Goal: Browse casually: Explore the website without a specific task or goal

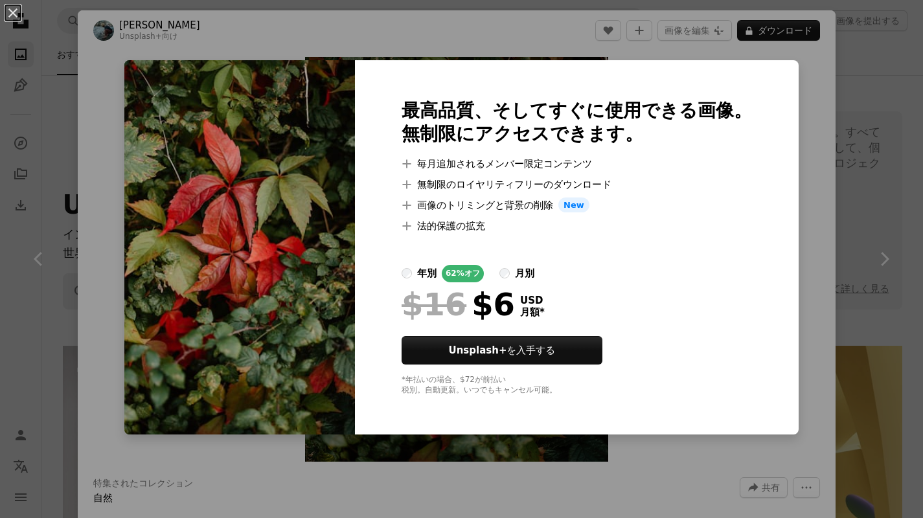
scroll to position [1981, 0]
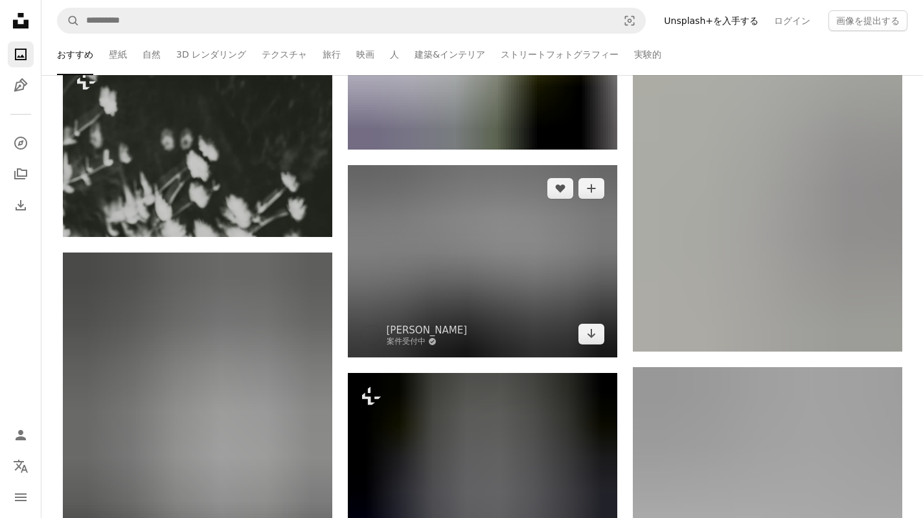
scroll to position [9965, 0]
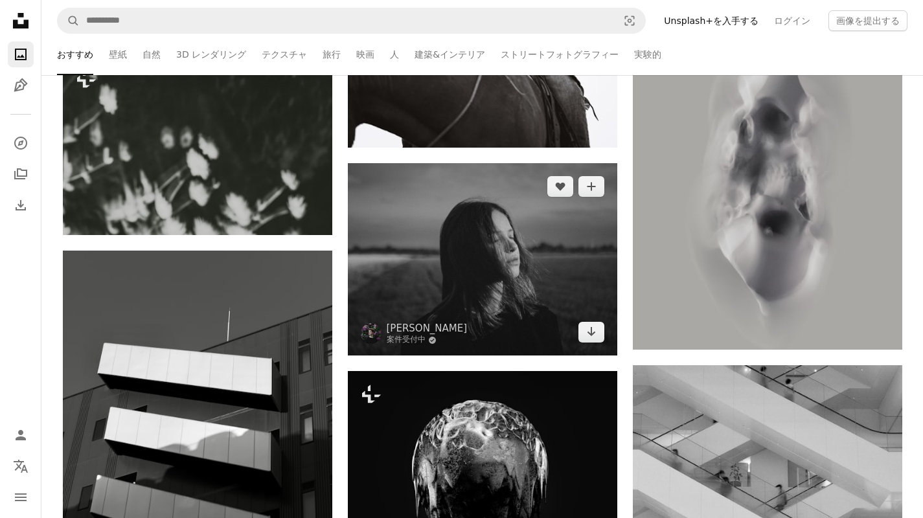
click at [543, 301] on img at bounding box center [482, 259] width 269 height 192
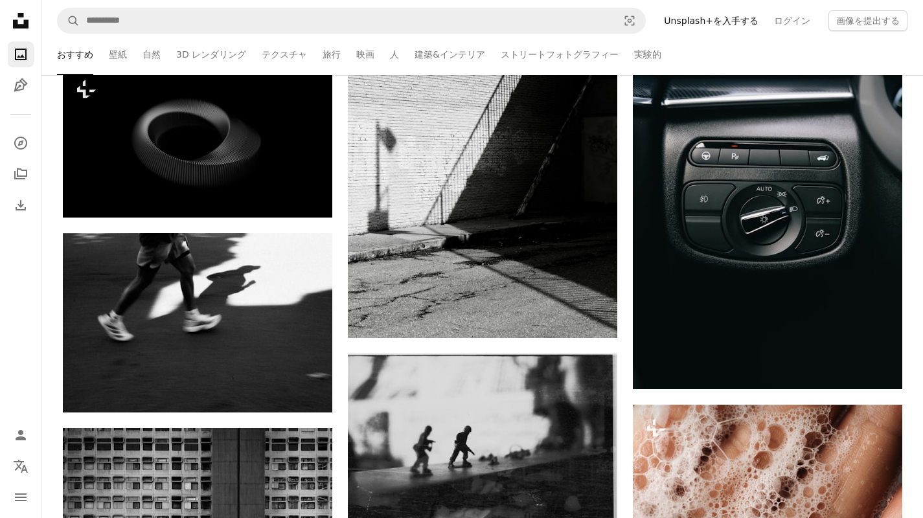
scroll to position [11142, 0]
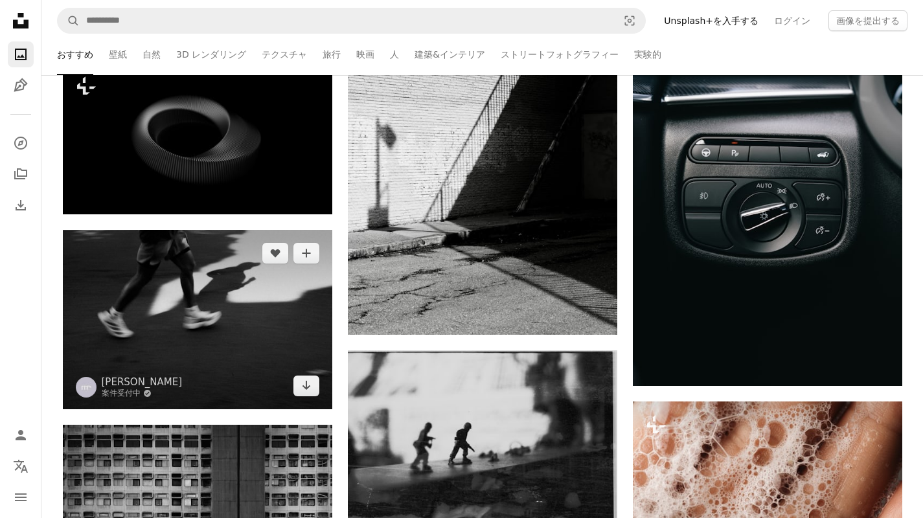
click at [277, 370] on img at bounding box center [197, 319] width 269 height 179
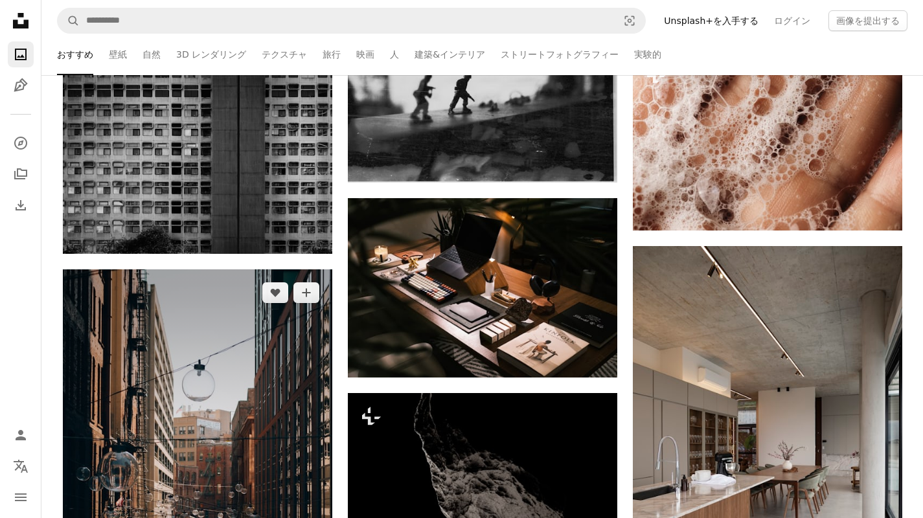
scroll to position [11487, 0]
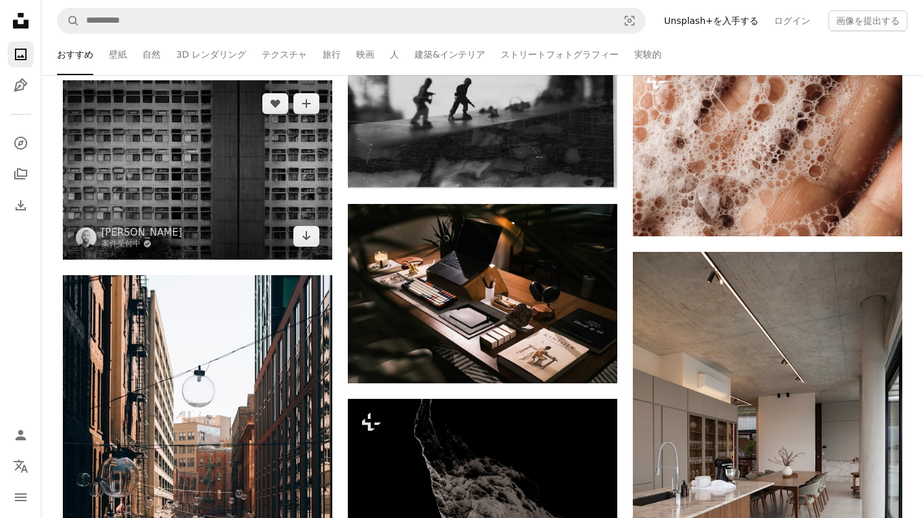
click at [245, 232] on img at bounding box center [197, 169] width 269 height 179
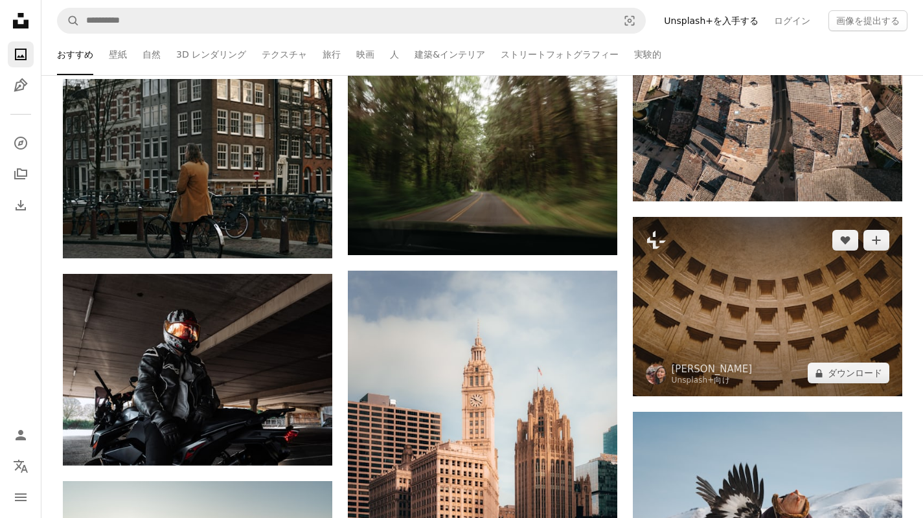
scroll to position [12523, 0]
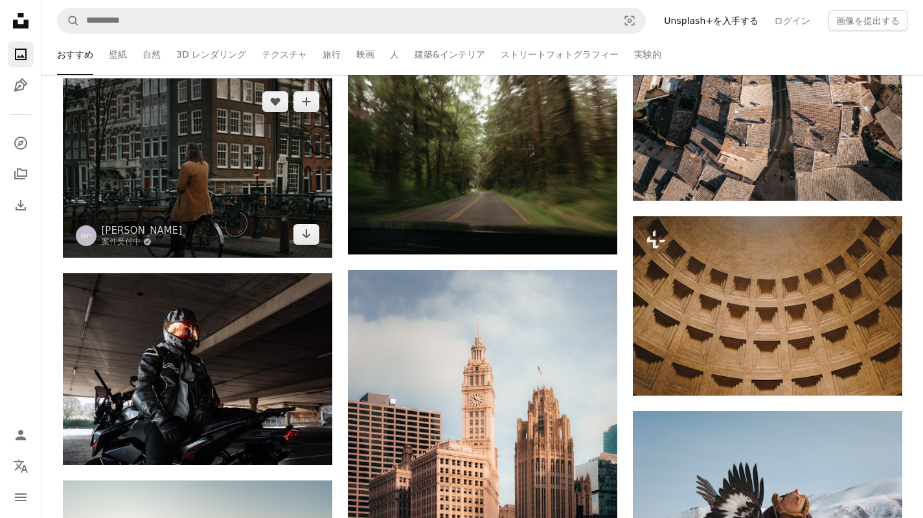
click at [253, 194] on img at bounding box center [197, 167] width 269 height 179
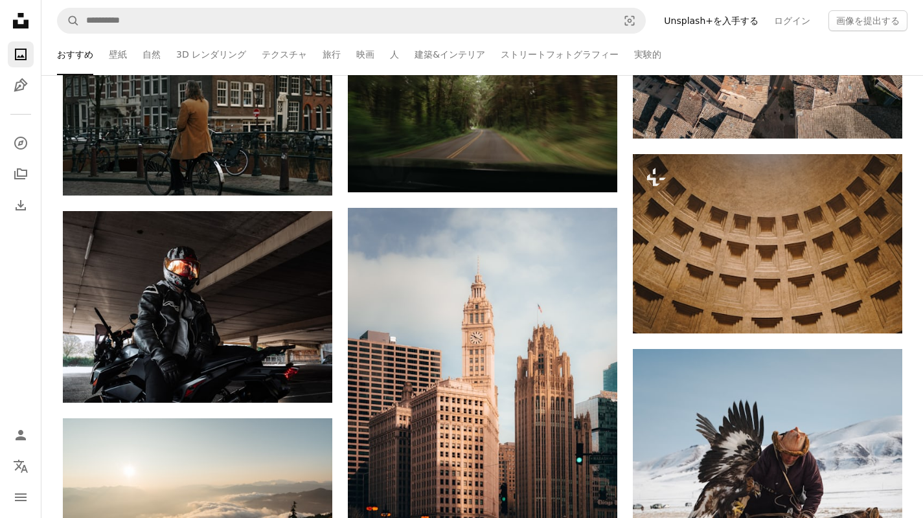
scroll to position [12673, 0]
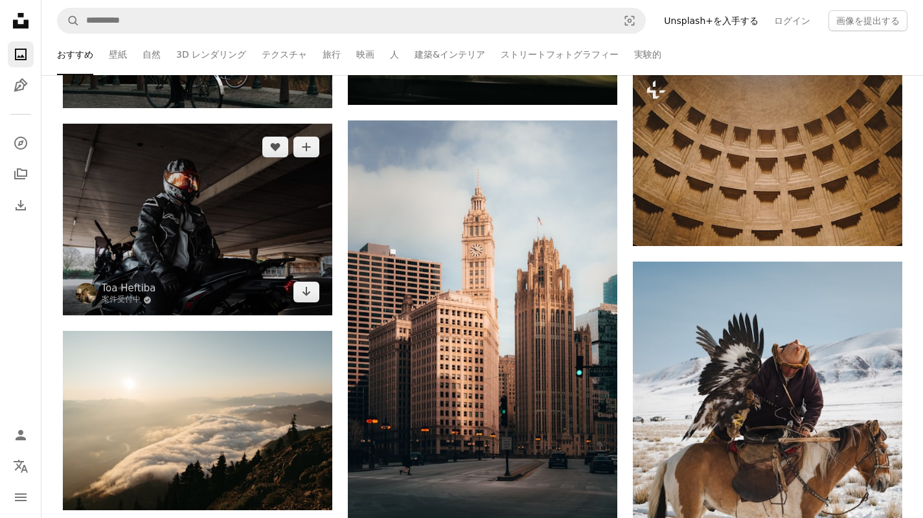
click at [264, 270] on img at bounding box center [197, 220] width 269 height 192
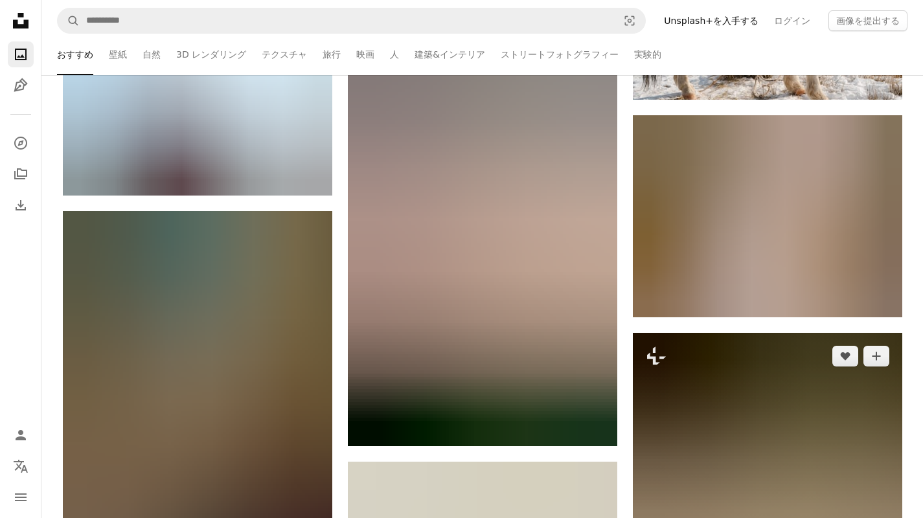
scroll to position [13172, 0]
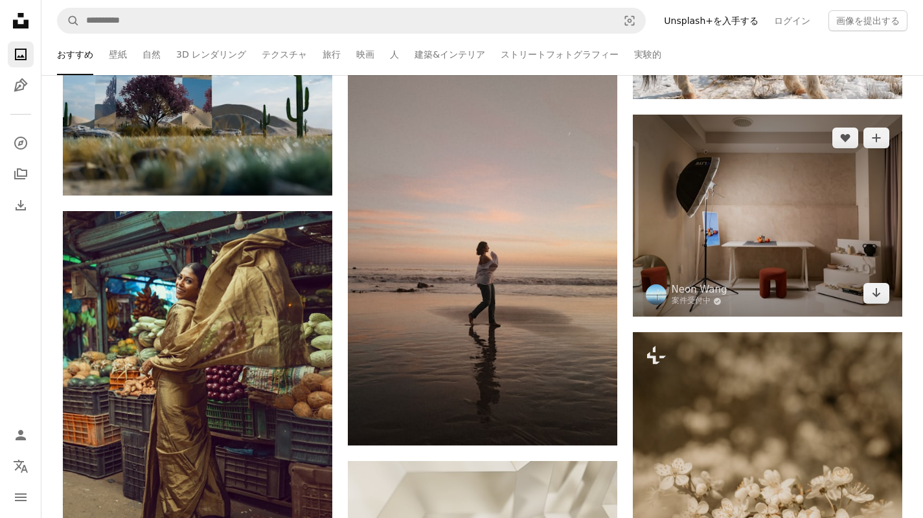
click at [795, 258] on img at bounding box center [767, 216] width 269 height 202
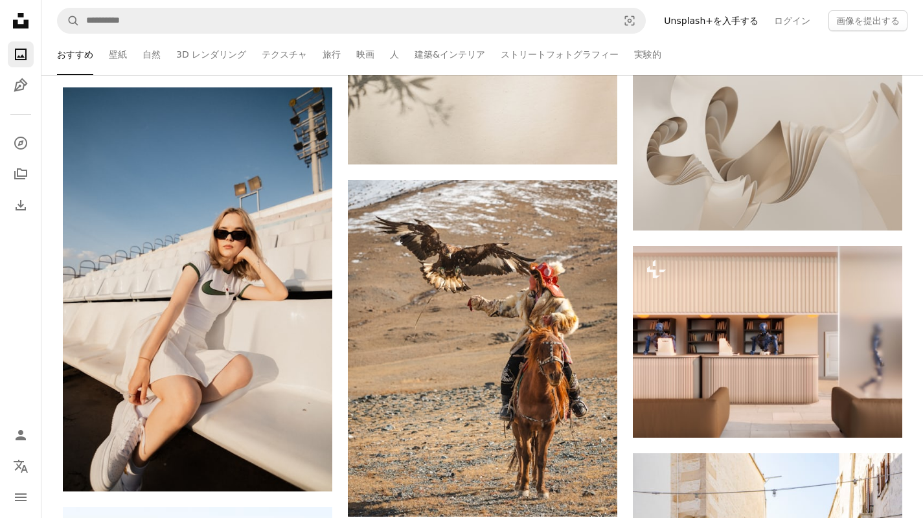
scroll to position [14085, 0]
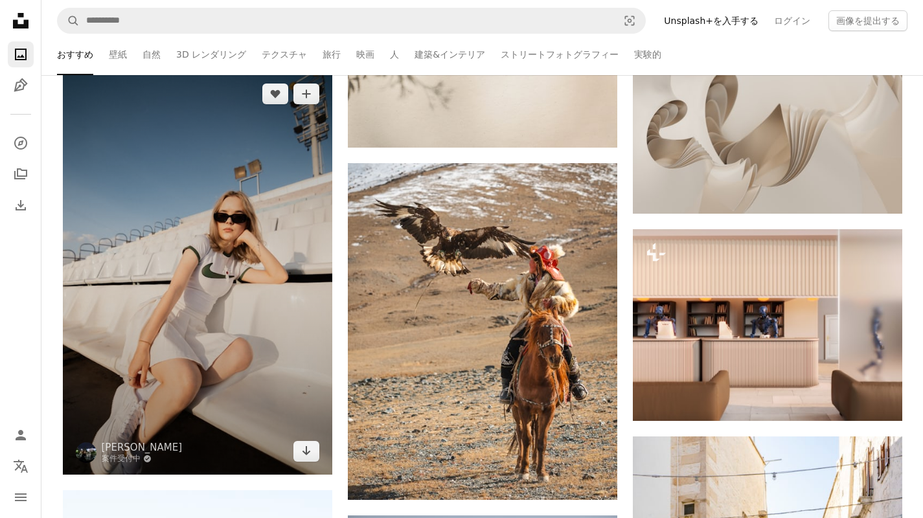
click at [313, 317] on img at bounding box center [197, 273] width 269 height 404
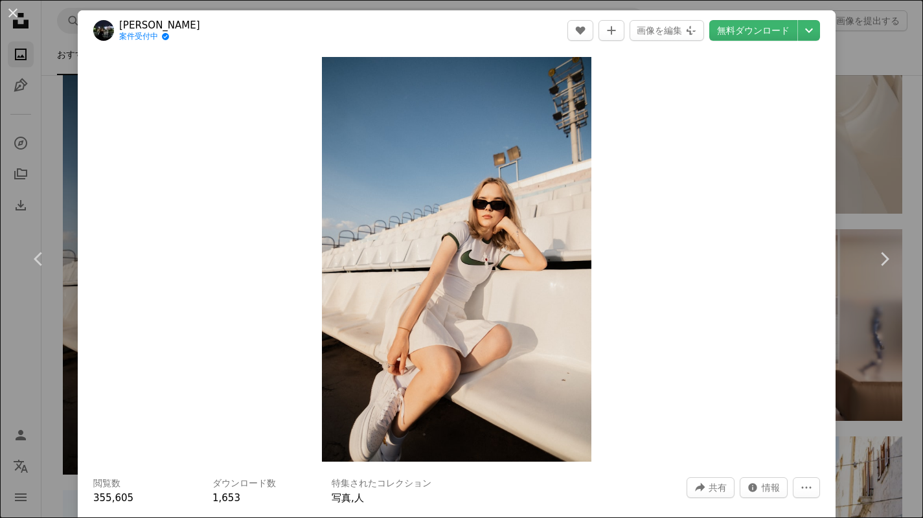
scroll to position [14086, 0]
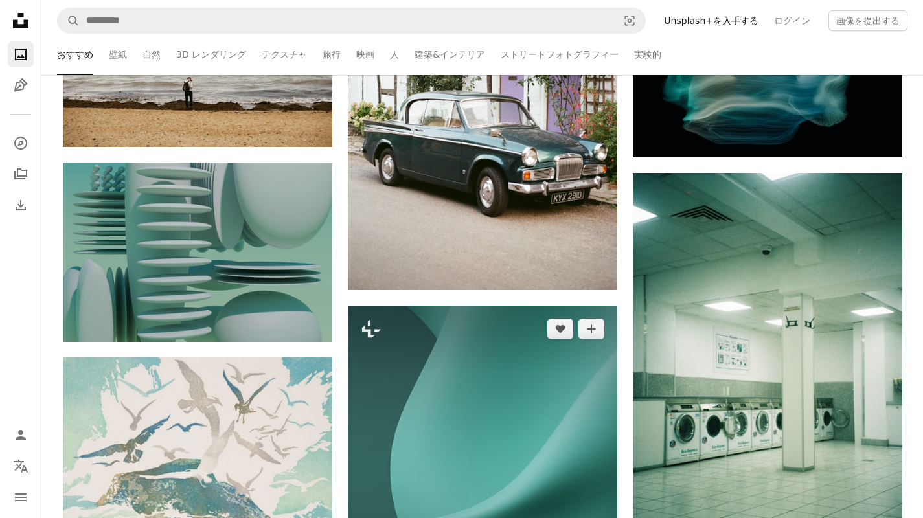
scroll to position [16768, 0]
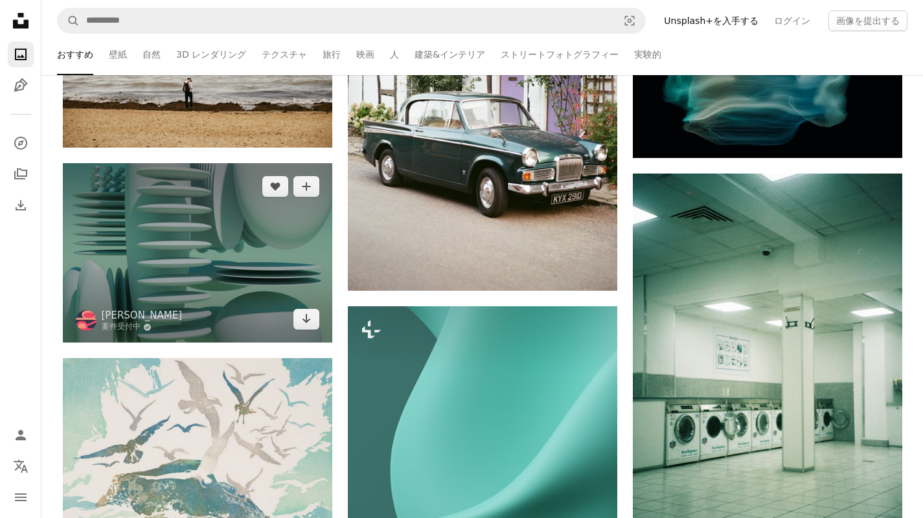
click at [220, 314] on img at bounding box center [197, 252] width 269 height 179
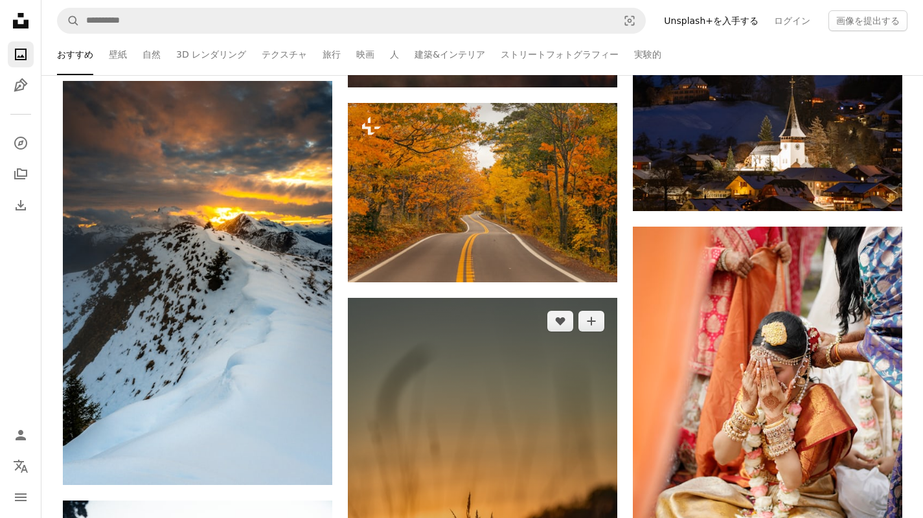
scroll to position [19458, 0]
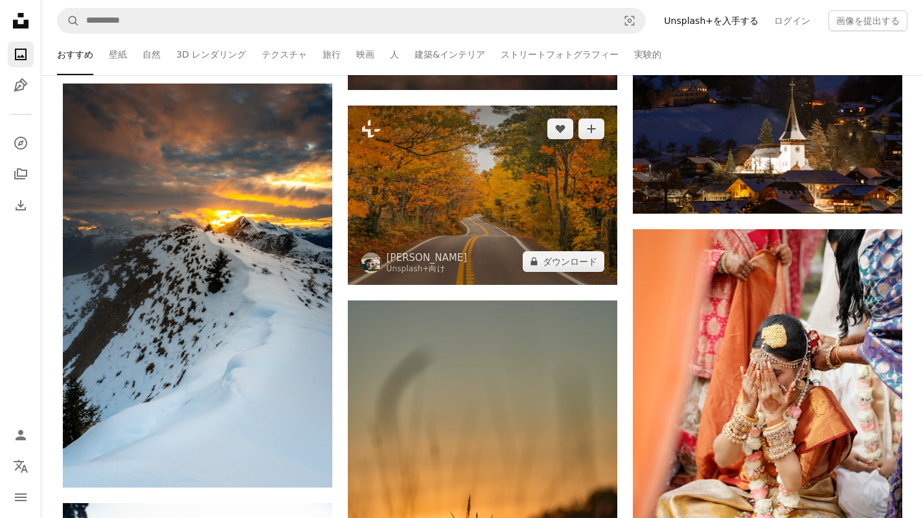
click at [503, 225] on img at bounding box center [482, 195] width 269 height 179
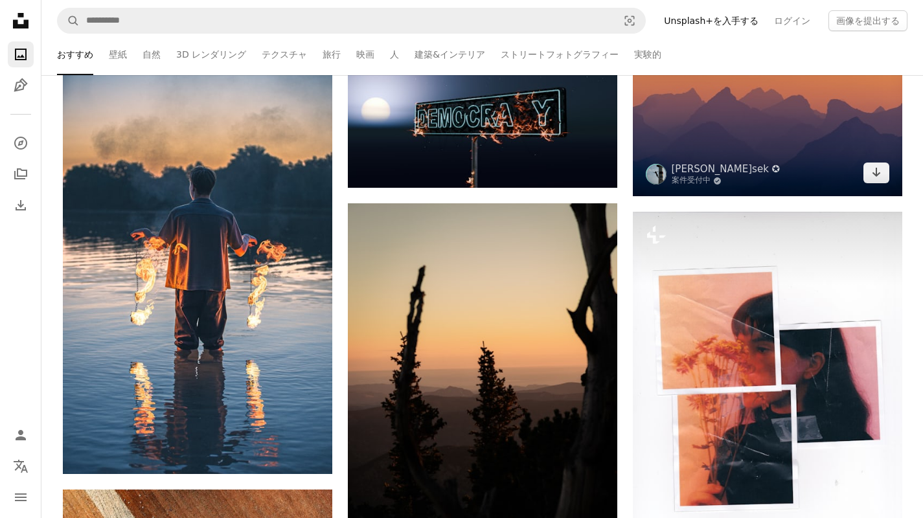
scroll to position [20727, 0]
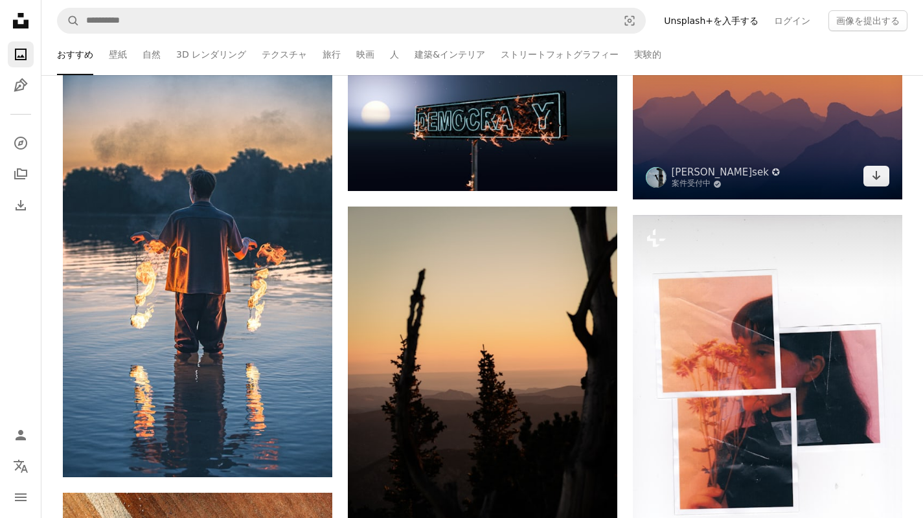
click at [769, 163] on img at bounding box center [767, 109] width 269 height 180
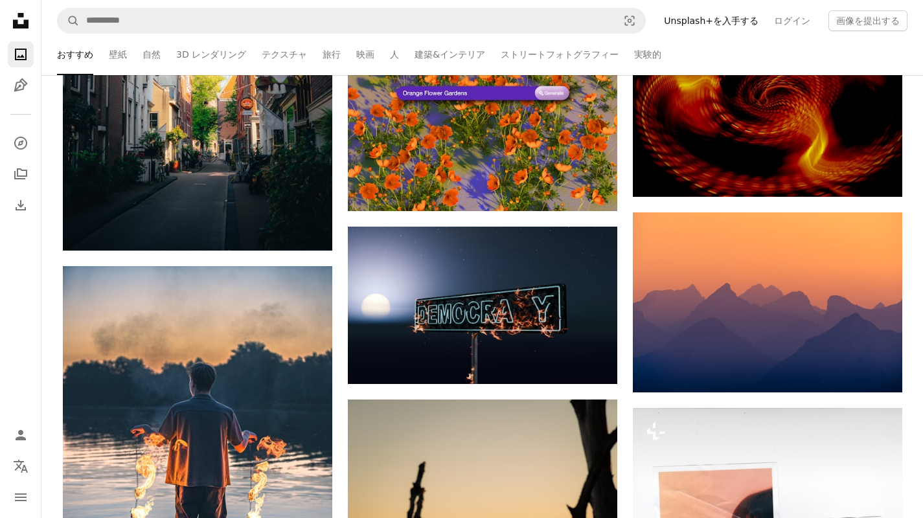
scroll to position [20523, 0]
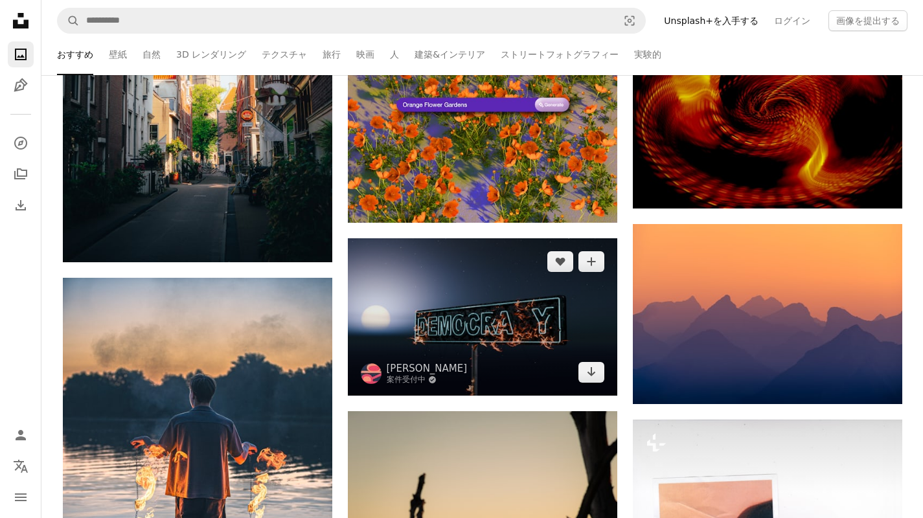
click at [494, 325] on img at bounding box center [482, 316] width 269 height 157
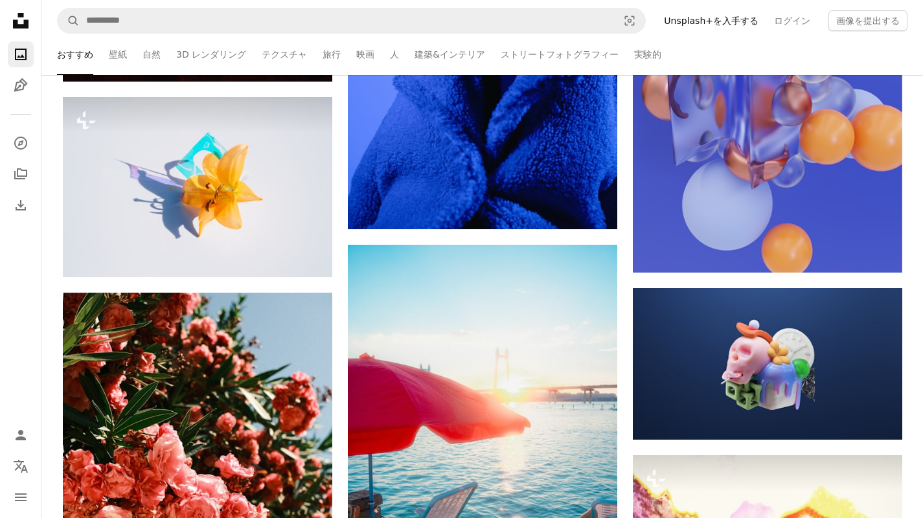
scroll to position [28790, 0]
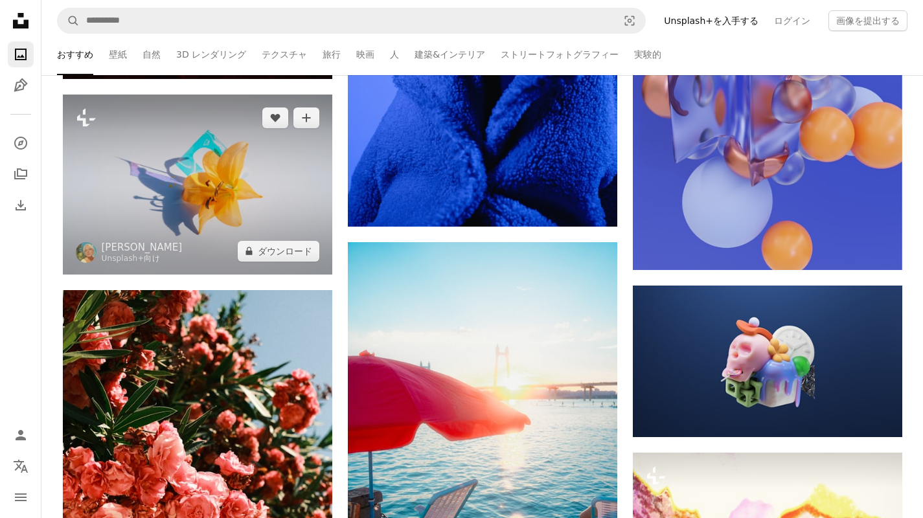
click at [281, 226] on img at bounding box center [197, 185] width 269 height 180
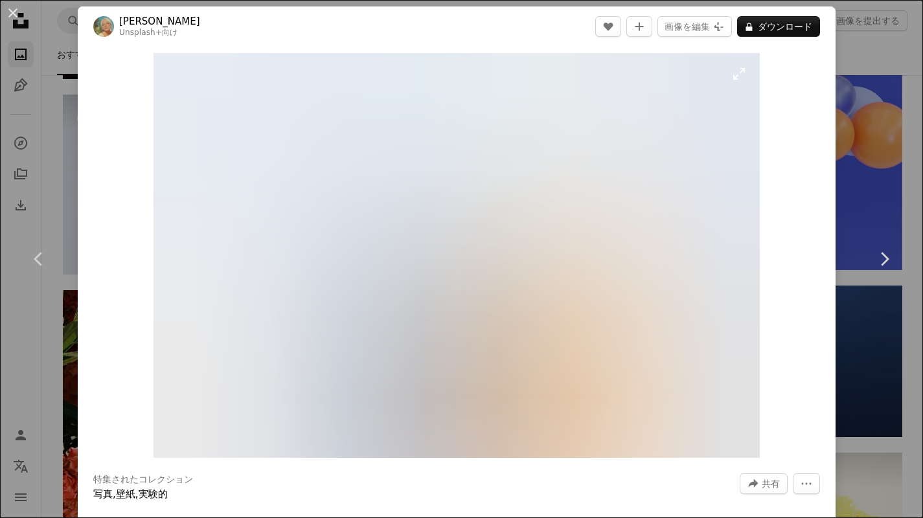
scroll to position [4, 0]
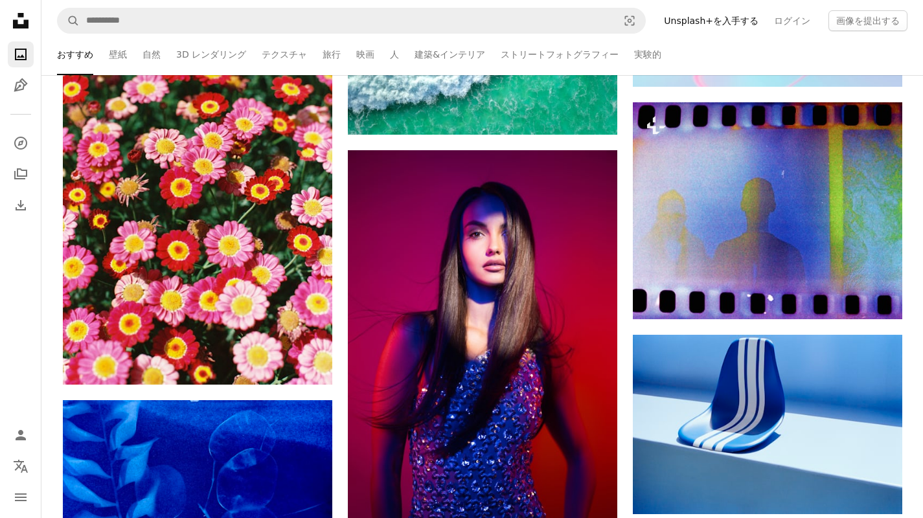
scroll to position [29511, 0]
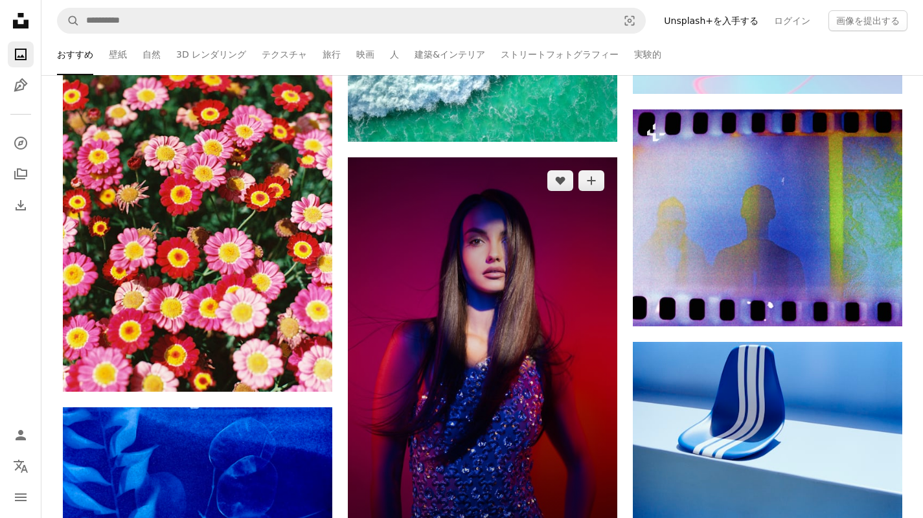
click at [532, 370] on img at bounding box center [482, 359] width 269 height 404
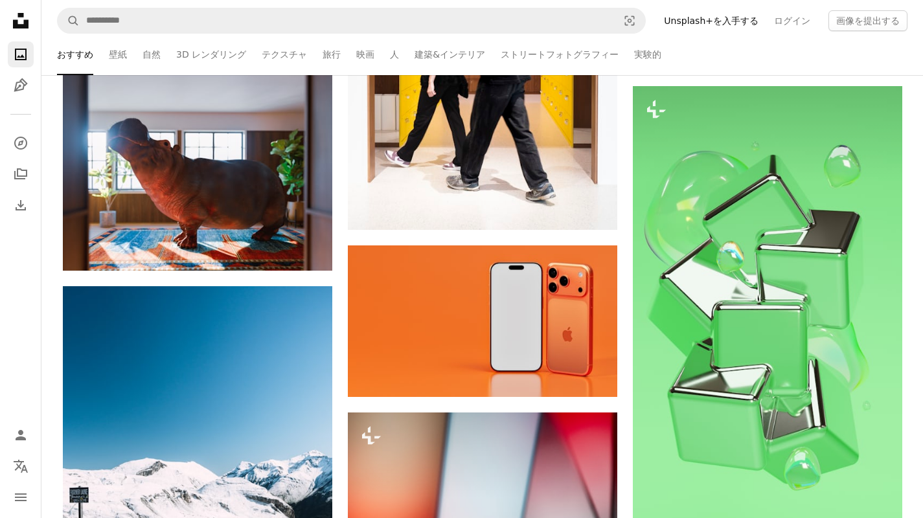
scroll to position [30701, 0]
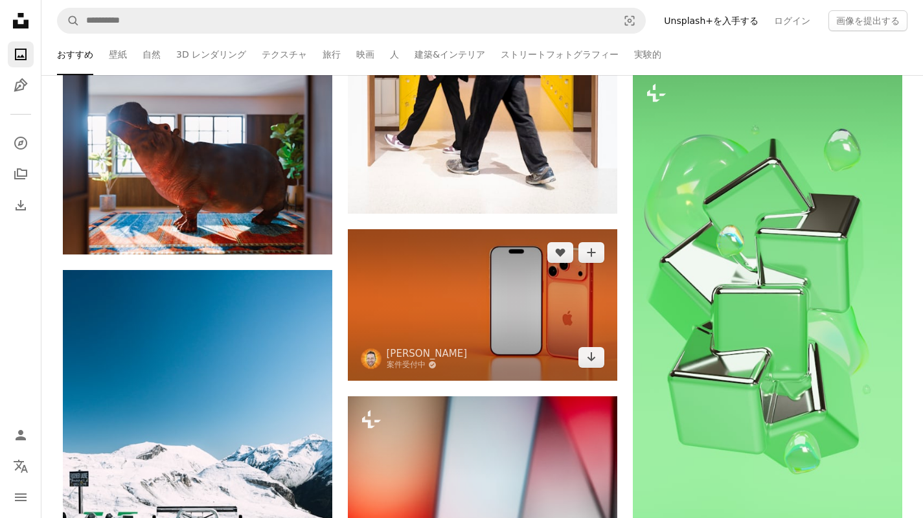
drag, startPoint x: 253, startPoint y: 178, endPoint x: 363, endPoint y: 245, distance: 128.7
click at [253, 178] on img at bounding box center [197, 153] width 269 height 202
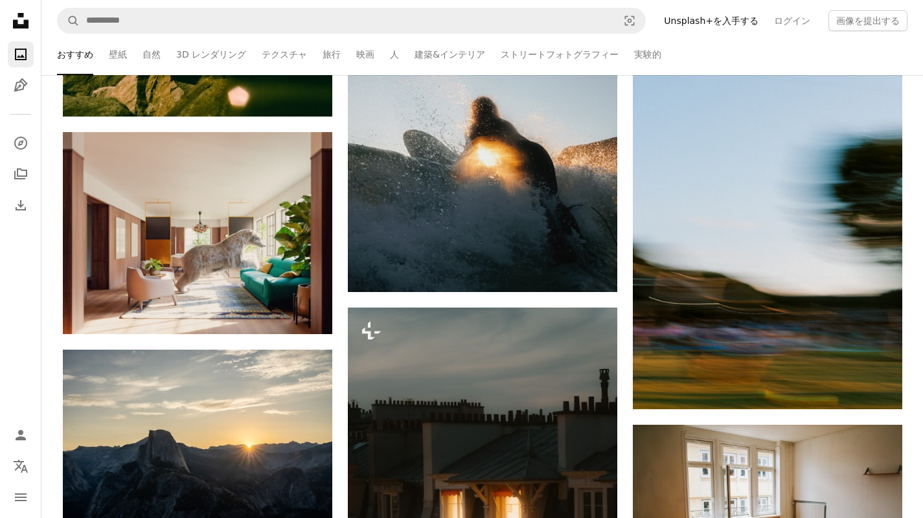
scroll to position [33303, 0]
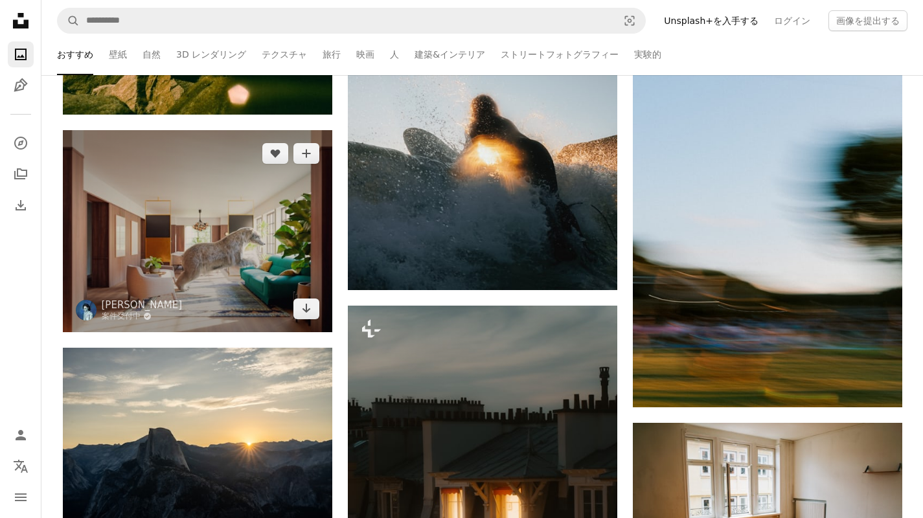
click at [230, 308] on img at bounding box center [197, 231] width 269 height 202
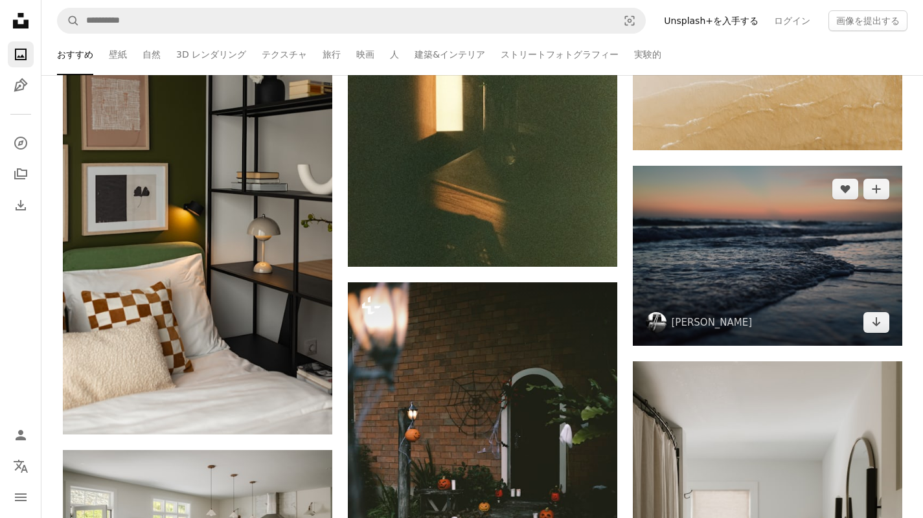
scroll to position [34166, 0]
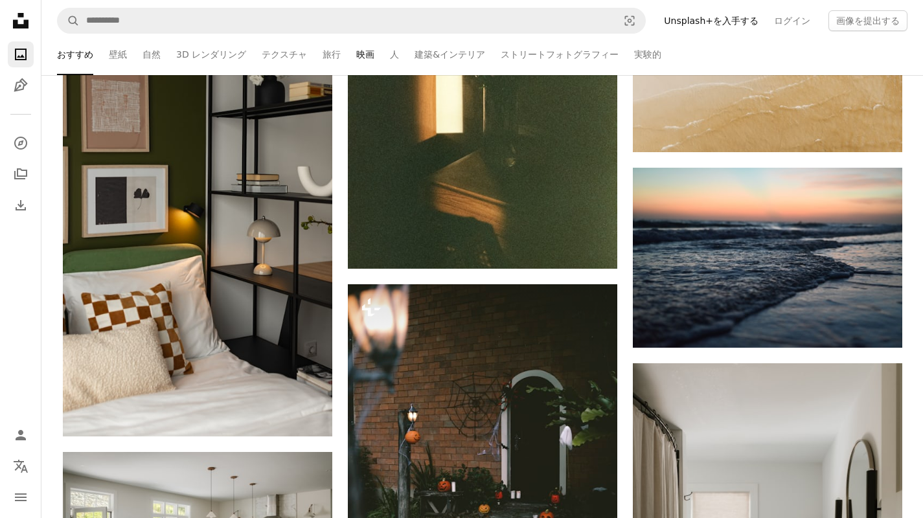
click at [356, 54] on link "映画" at bounding box center [365, 54] width 18 height 41
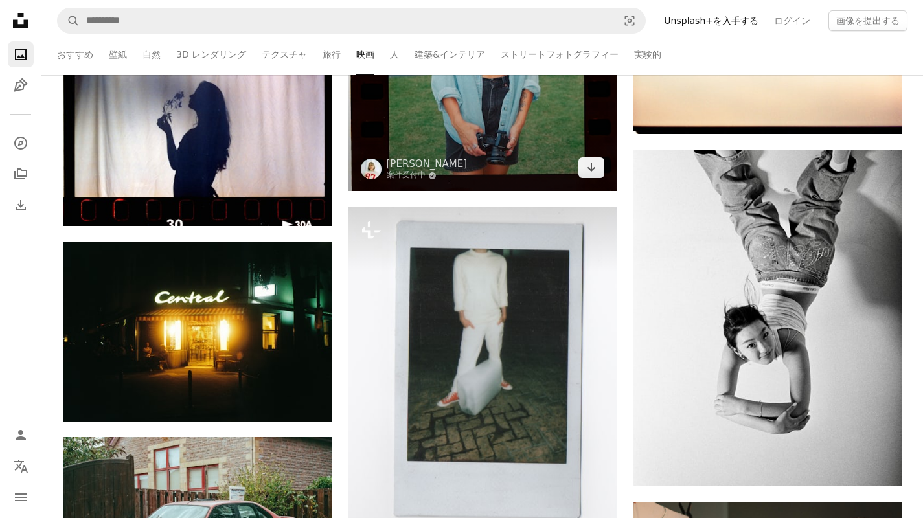
scroll to position [3411, 0]
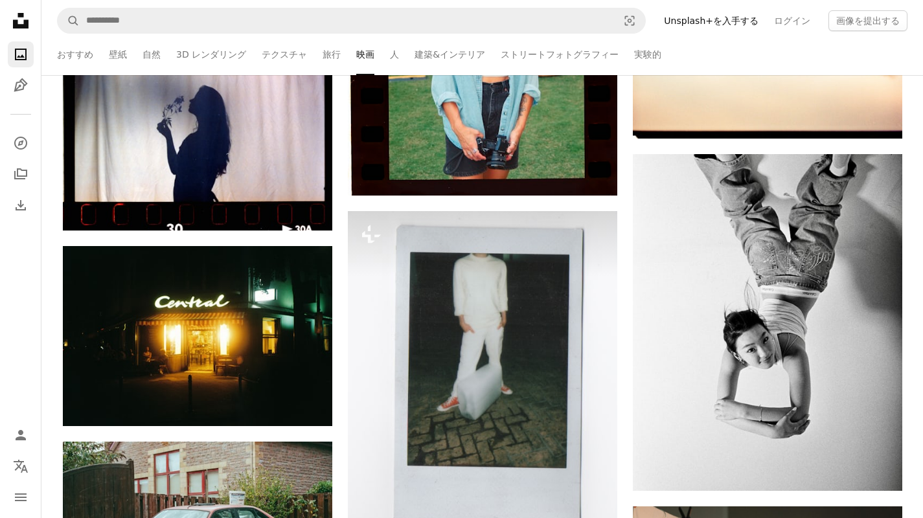
drag, startPoint x: 377, startPoint y: 55, endPoint x: 390, endPoint y: 69, distance: 19.3
click at [390, 55] on link "人" at bounding box center [394, 54] width 9 height 41
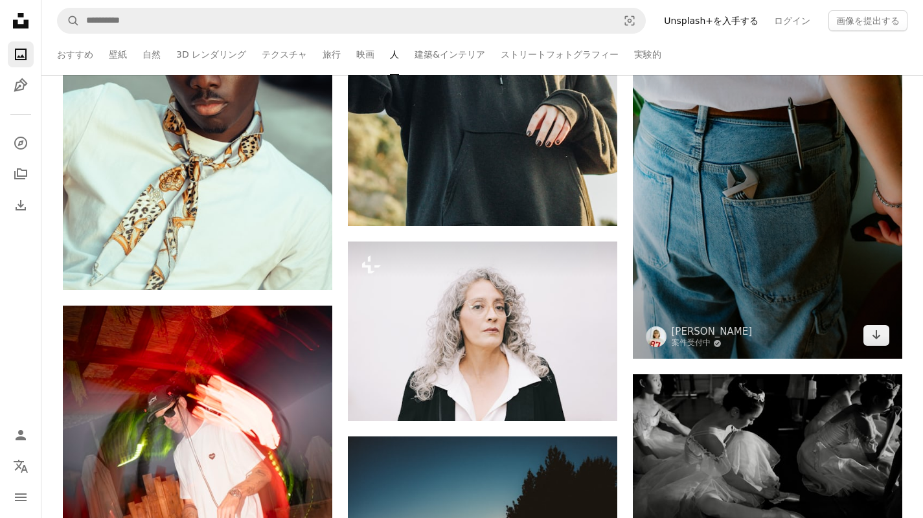
scroll to position [9137, 0]
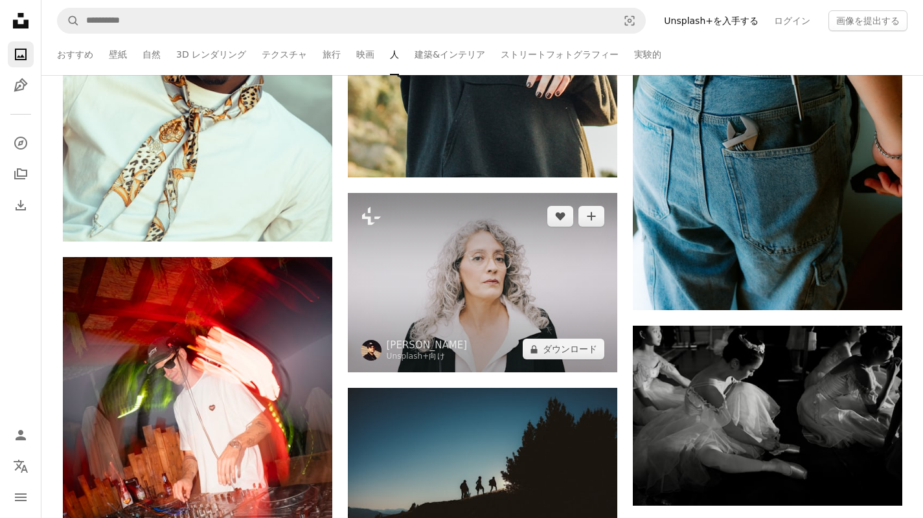
click at [537, 287] on img at bounding box center [482, 282] width 269 height 179
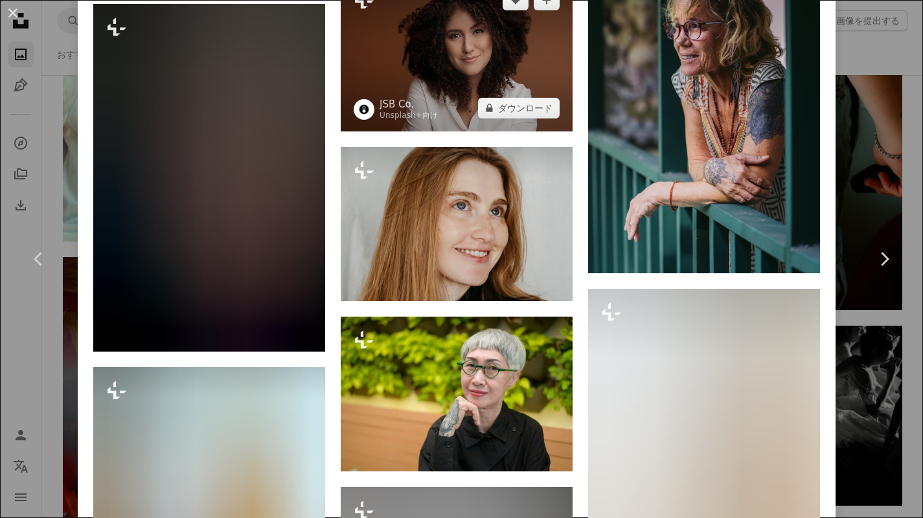
scroll to position [5465, 0]
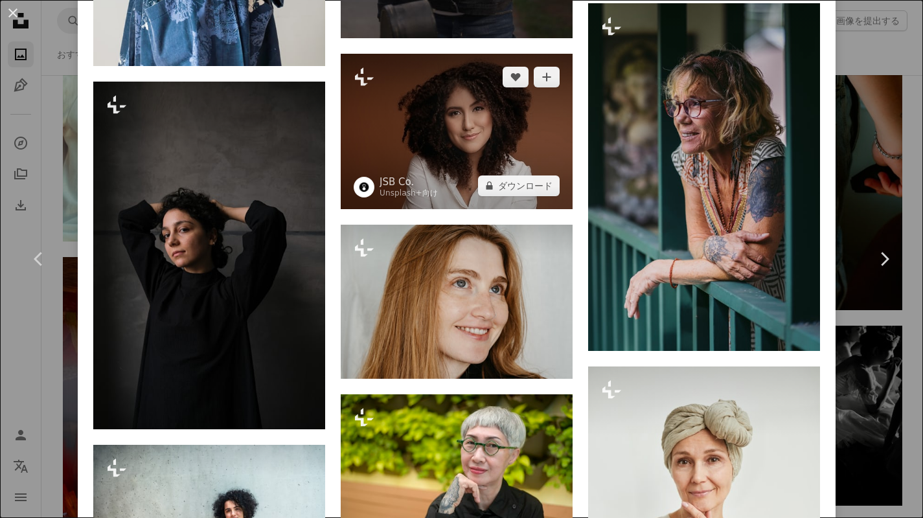
click at [433, 146] on img at bounding box center [457, 131] width 232 height 155
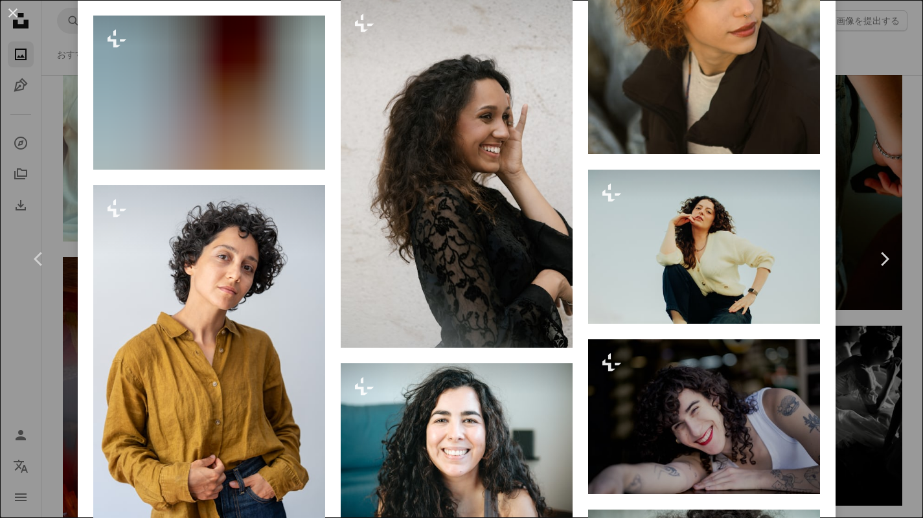
scroll to position [1278, 0]
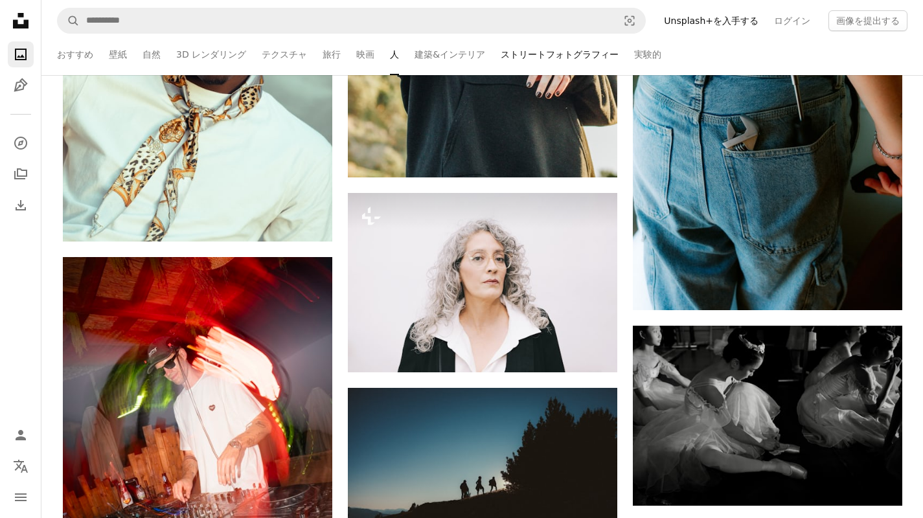
click at [509, 58] on link "ストリートフォトグラフィー" at bounding box center [560, 54] width 118 height 41
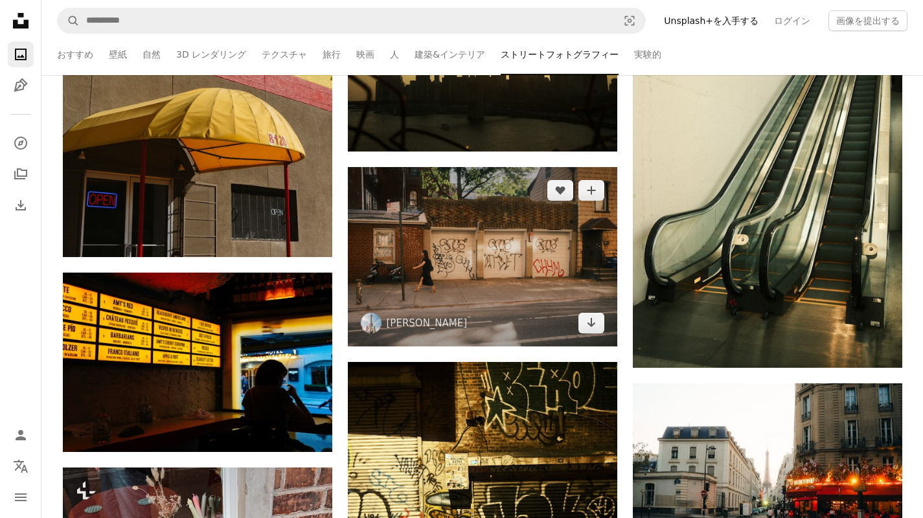
scroll to position [4604, 0]
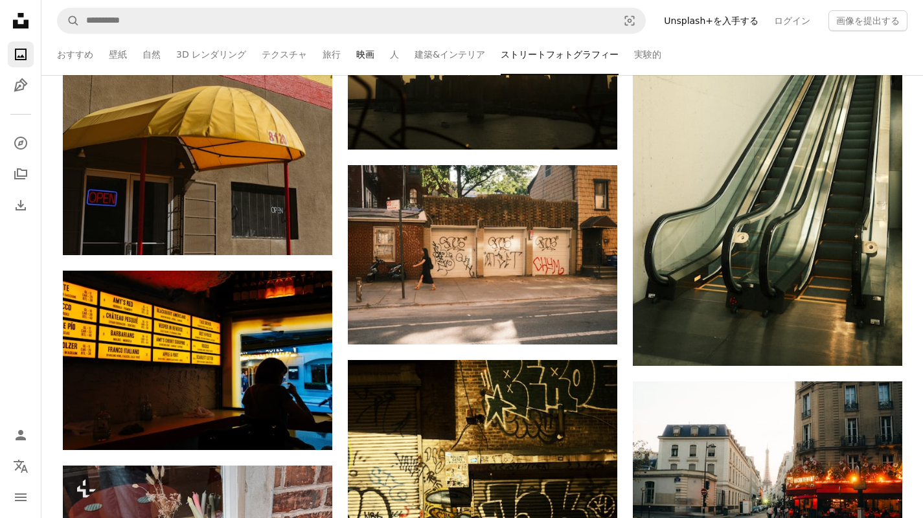
click at [356, 60] on link "映画" at bounding box center [365, 54] width 18 height 41
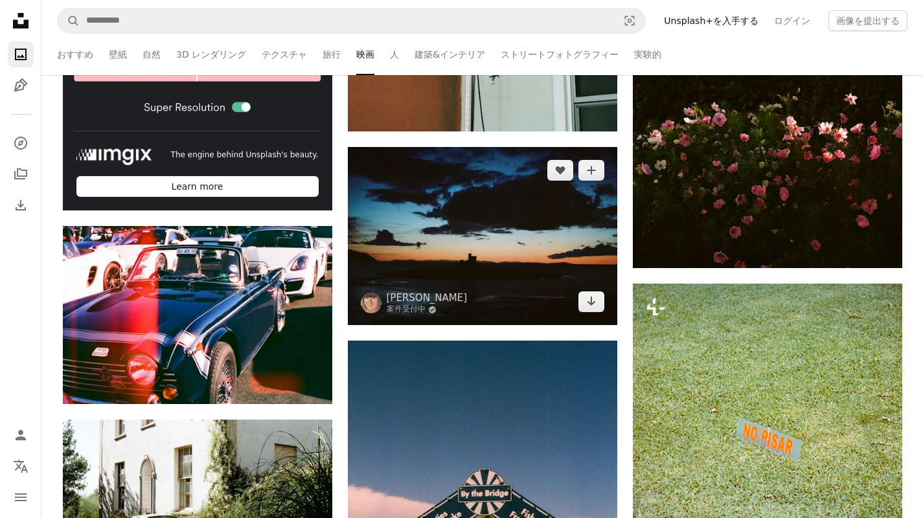
scroll to position [482, 0]
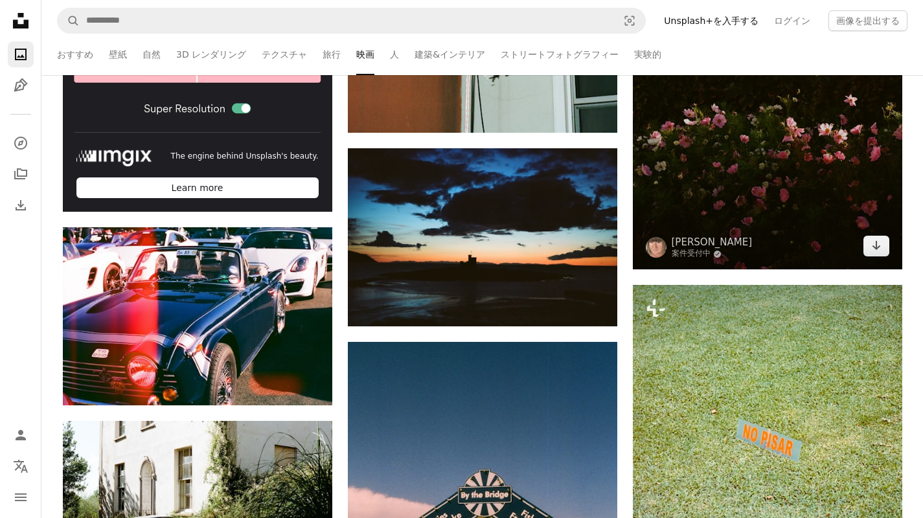
click at [791, 178] on img at bounding box center [767, 66] width 269 height 406
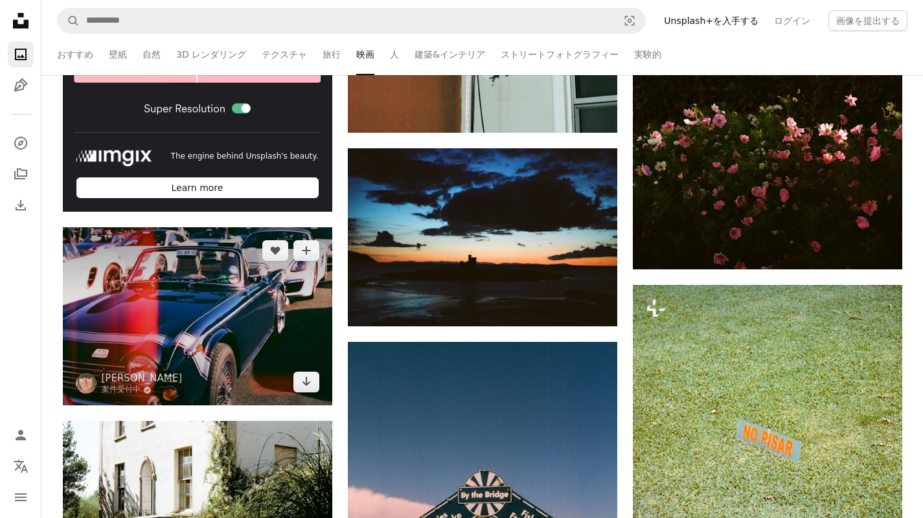
click at [319, 275] on img at bounding box center [197, 316] width 269 height 178
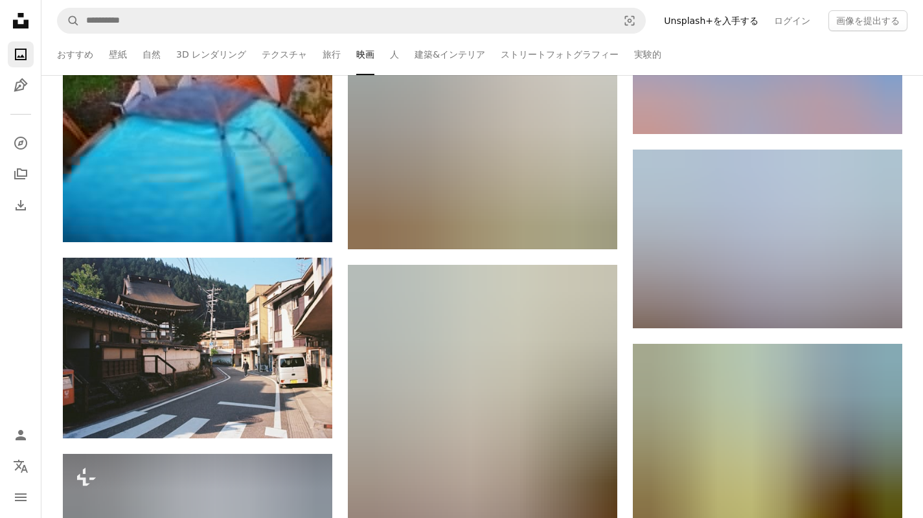
scroll to position [8030, 0]
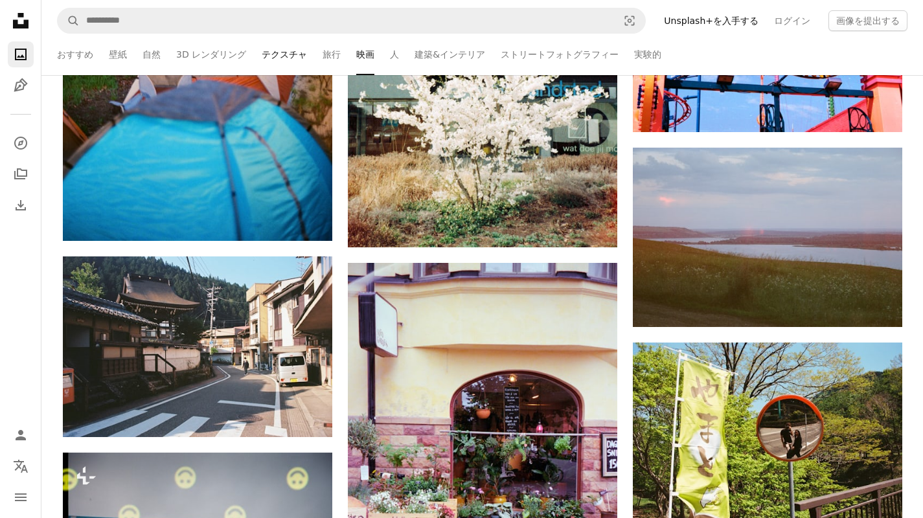
click at [264, 56] on link "テクスチャ" at bounding box center [284, 54] width 45 height 41
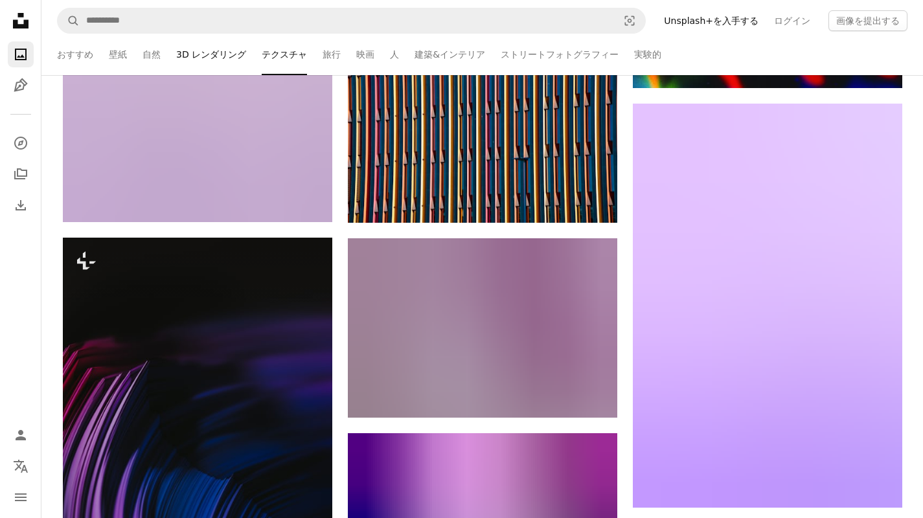
scroll to position [874, 0]
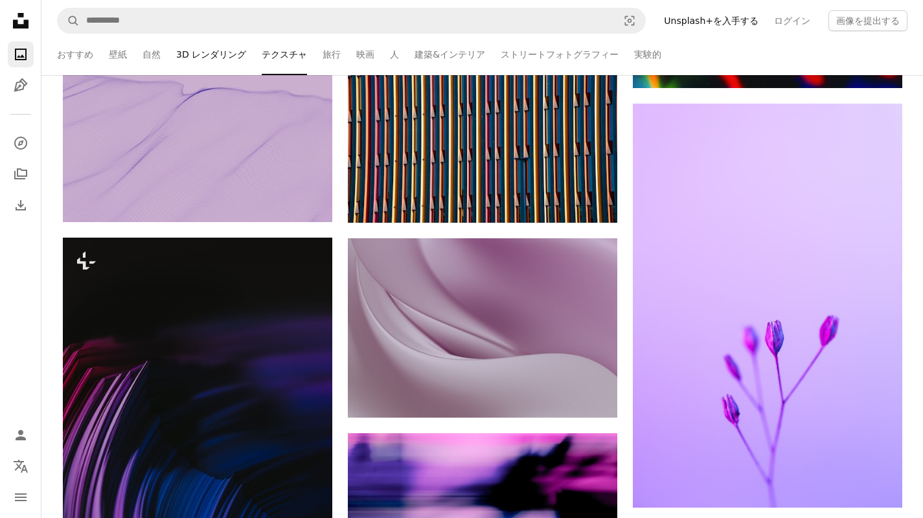
click at [209, 65] on link "3D レンダリング" at bounding box center [211, 54] width 70 height 41
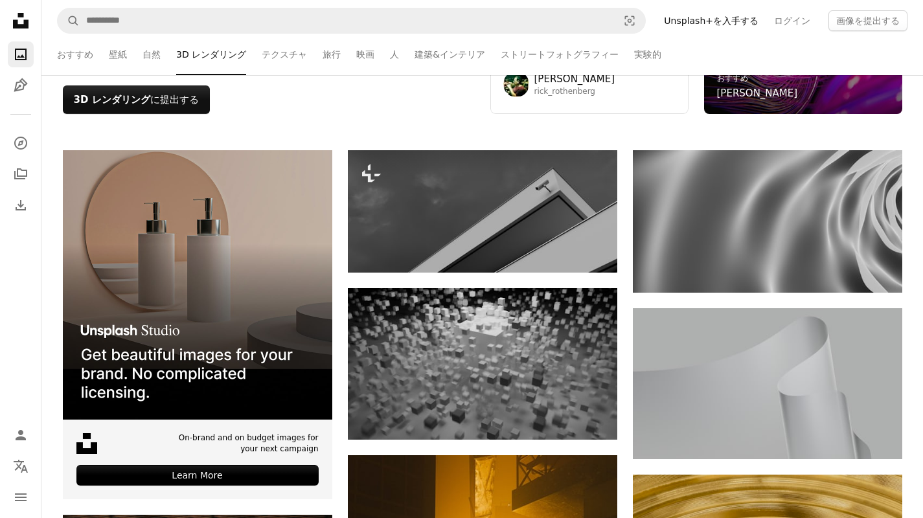
scroll to position [211, 0]
